Goal: Information Seeking & Learning: Learn about a topic

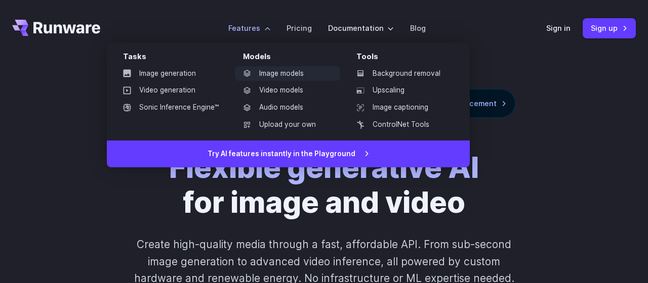
click at [270, 73] on link "Image models" at bounding box center [287, 73] width 105 height 15
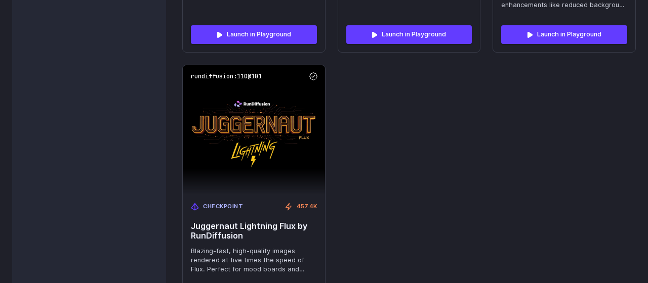
scroll to position [3445, 0]
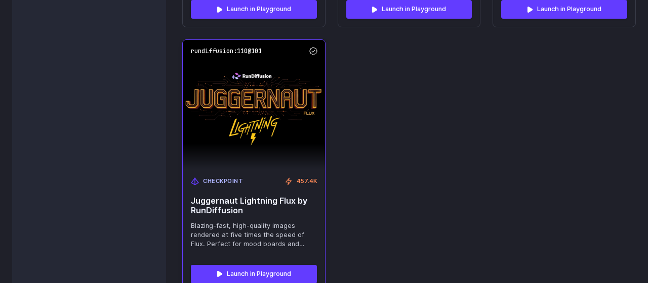
click at [240, 119] on img at bounding box center [254, 104] width 156 height 142
click at [258, 268] on link "Launch in Playground" at bounding box center [254, 274] width 126 height 18
